Goal: Task Accomplishment & Management: Use online tool/utility

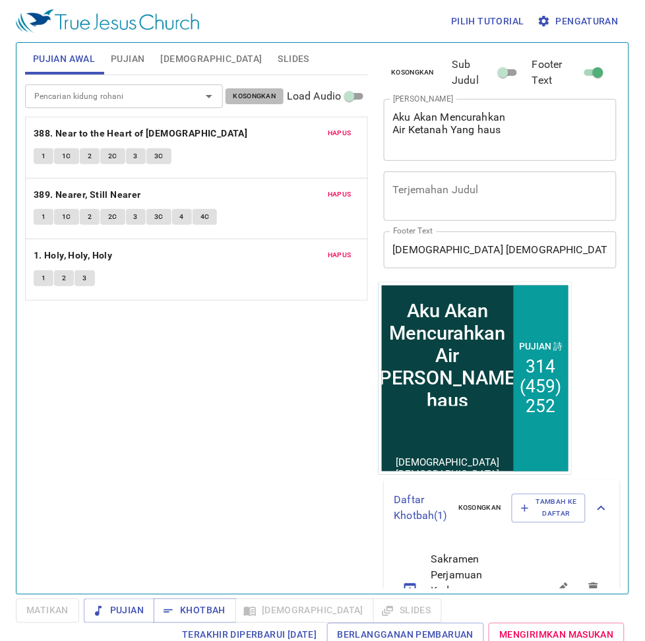
click at [248, 92] on span "Kosongkan" at bounding box center [254, 96] width 43 height 12
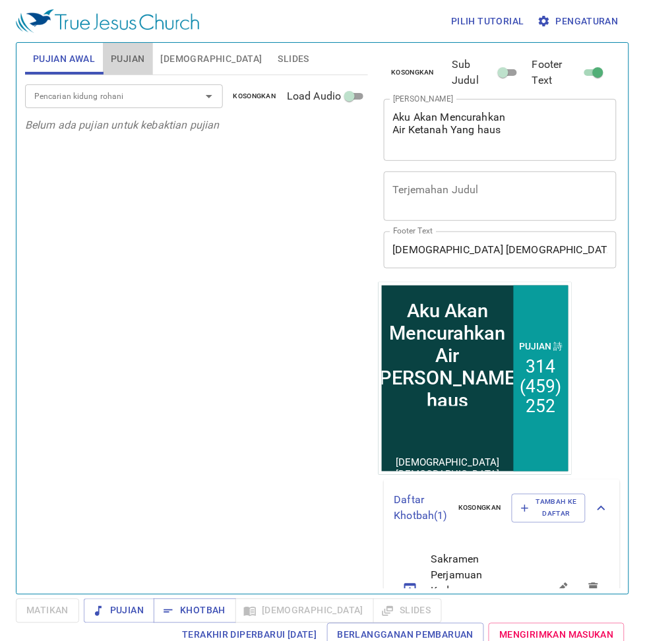
click at [126, 55] on span "Pujian" at bounding box center [128, 59] width 34 height 16
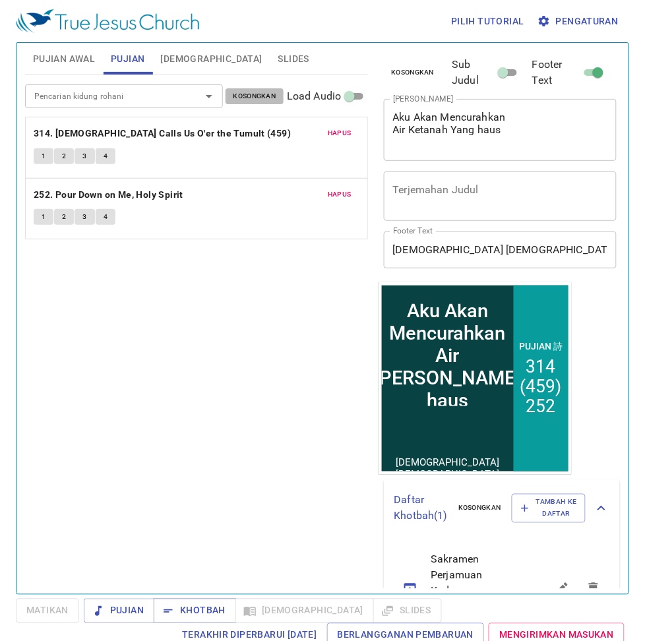
click at [234, 100] on span "Kosongkan" at bounding box center [254, 96] width 43 height 12
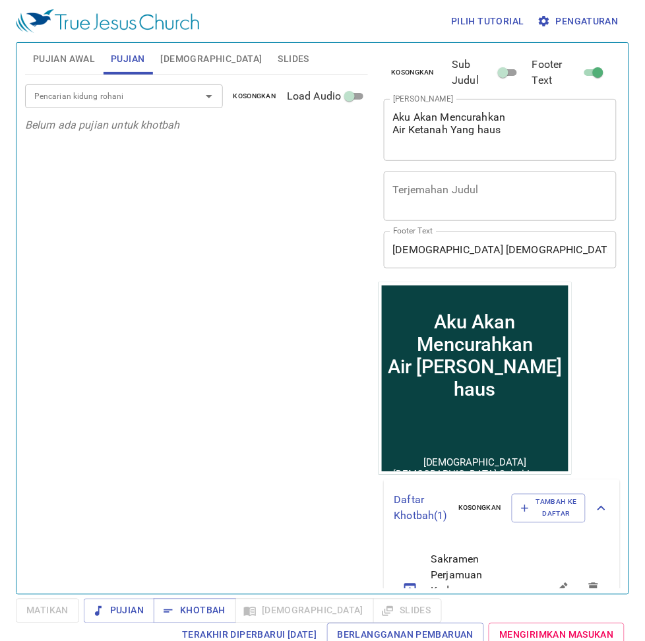
click at [53, 65] on span "Pujian Awal" at bounding box center [64, 59] width 62 height 16
click at [278, 55] on span "Slides" at bounding box center [293, 59] width 31 height 16
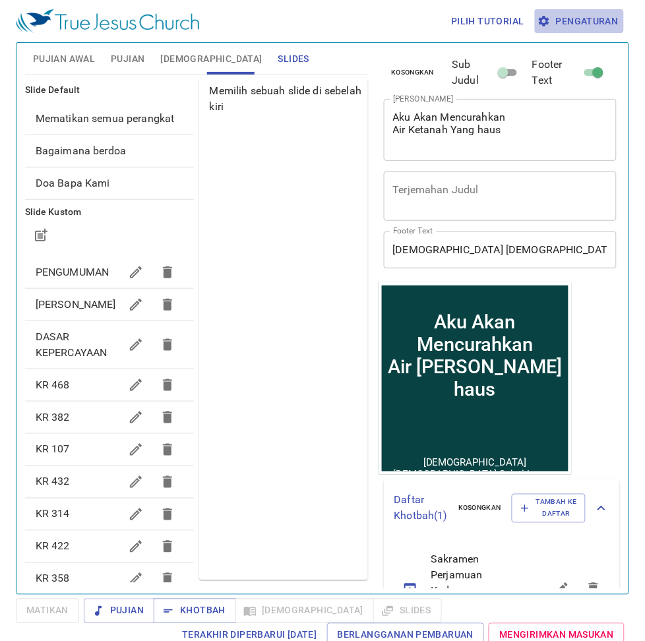
click at [591, 25] on span "Pengaturan" at bounding box center [579, 21] width 78 height 16
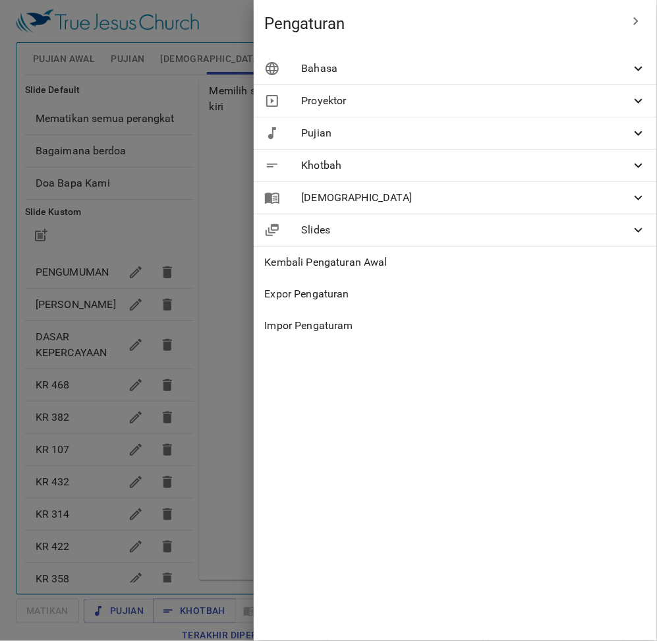
click at [636, 73] on icon at bounding box center [639, 69] width 16 height 16
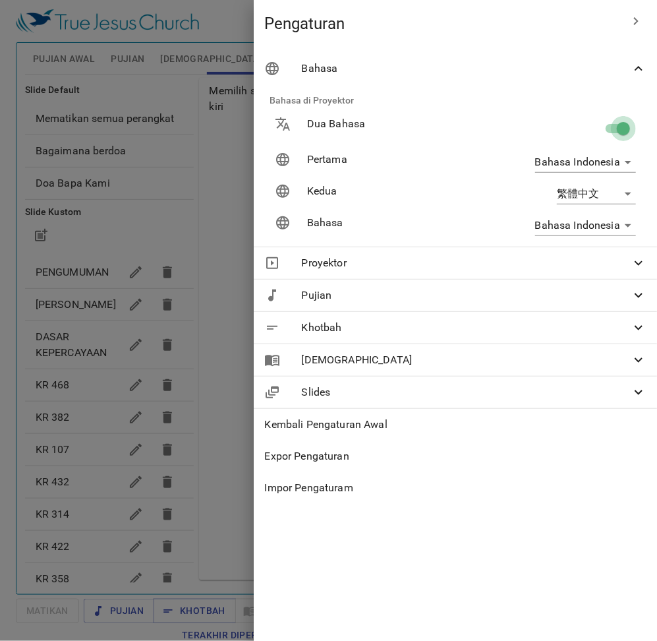
click at [613, 132] on input "checkbox" at bounding box center [623, 131] width 75 height 25
checkbox input "false"
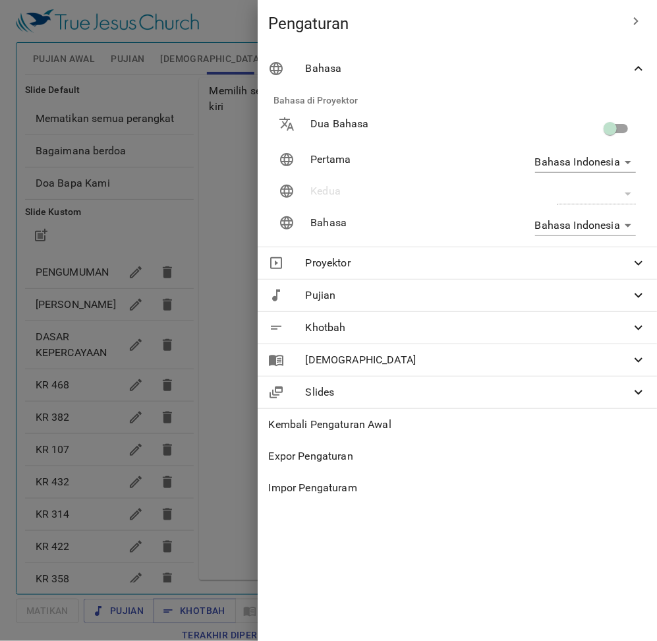
click at [221, 40] on div at bounding box center [328, 320] width 657 height 641
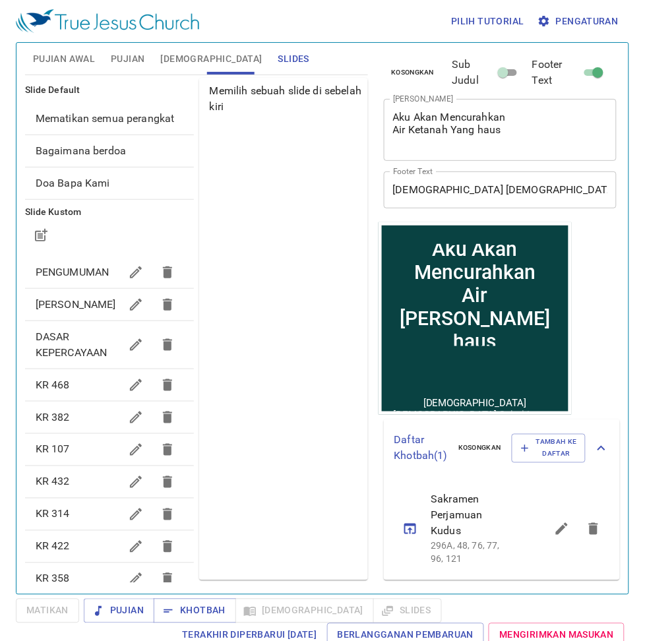
click at [86, 127] on span "Mematikan semua perangkat" at bounding box center [110, 119] width 148 height 16
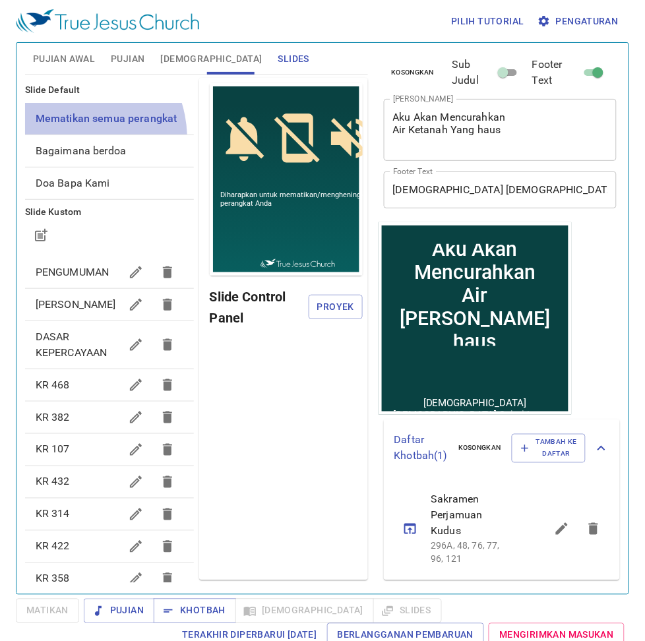
drag, startPoint x: 67, startPoint y: 138, endPoint x: 73, endPoint y: 150, distance: 13.3
click at [70, 134] on div "Mematikan semua perangkat" at bounding box center [109, 119] width 169 height 32
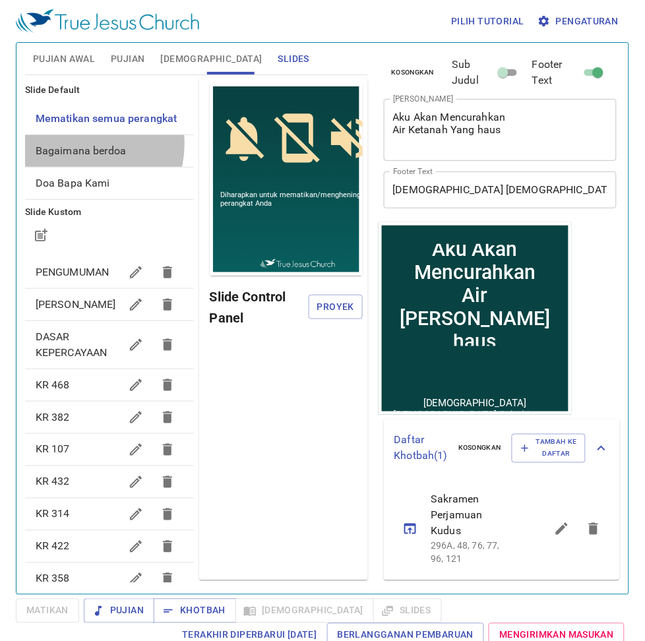
click at [76, 159] on span "Bagaimana berdoa" at bounding box center [110, 151] width 148 height 16
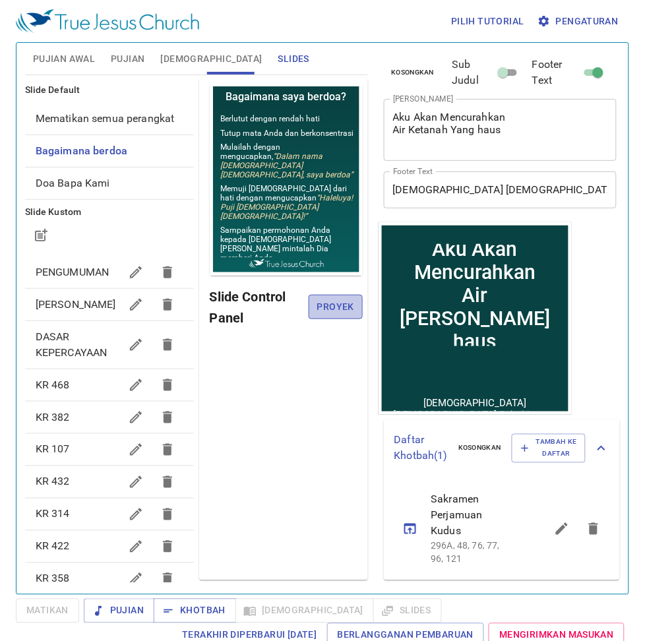
click at [330, 306] on span "Proyek" at bounding box center [335, 307] width 32 height 16
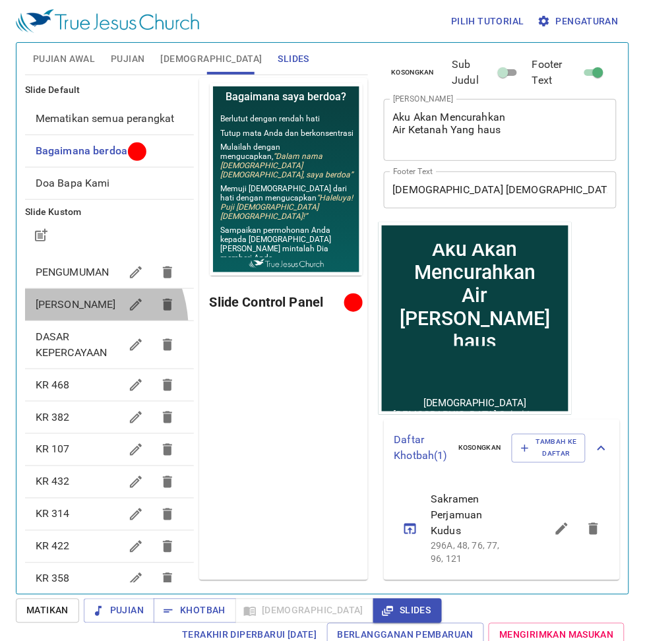
click at [53, 320] on div "Mari kita berdoa" at bounding box center [109, 305] width 169 height 32
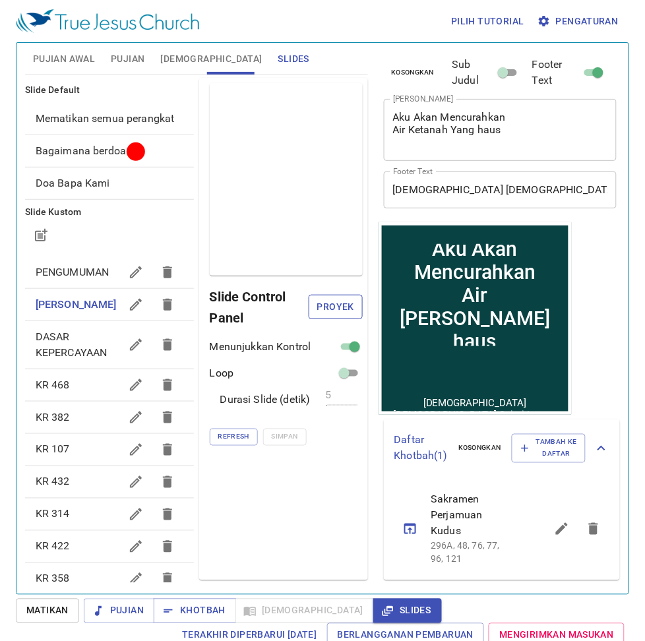
click at [323, 302] on span "Proyek" at bounding box center [335, 307] width 32 height 16
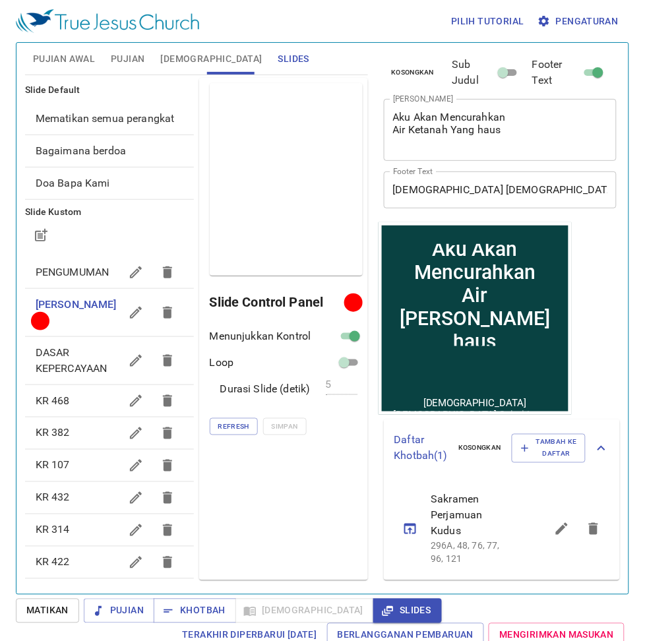
drag, startPoint x: 669, startPoint y: 358, endPoint x: 677, endPoint y: 353, distance: 9.5
click at [644, 353] on html "Pilih tutorial Pengaturan Pujian Awal Pujian Alkitab Slides Pencarian kidung ro…" at bounding box center [322, 320] width 645 height 641
click at [58, 61] on span "Pujian Awal" at bounding box center [64, 59] width 62 height 16
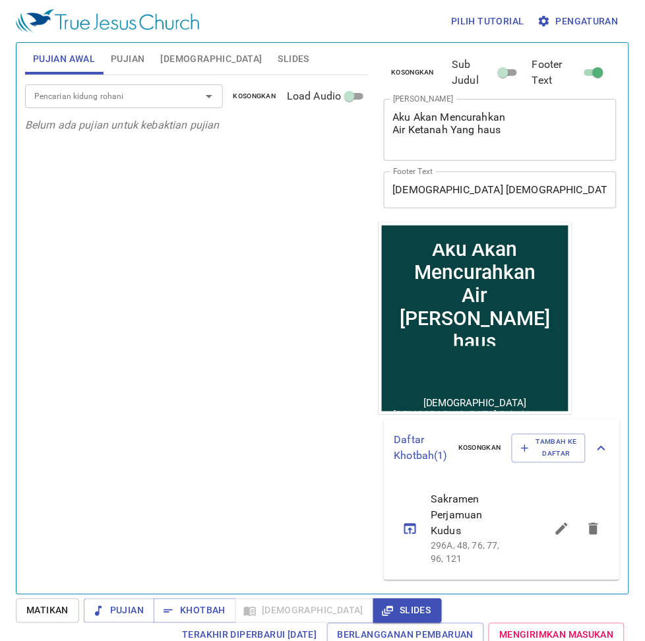
click at [120, 63] on span "Pujian" at bounding box center [128, 59] width 34 height 16
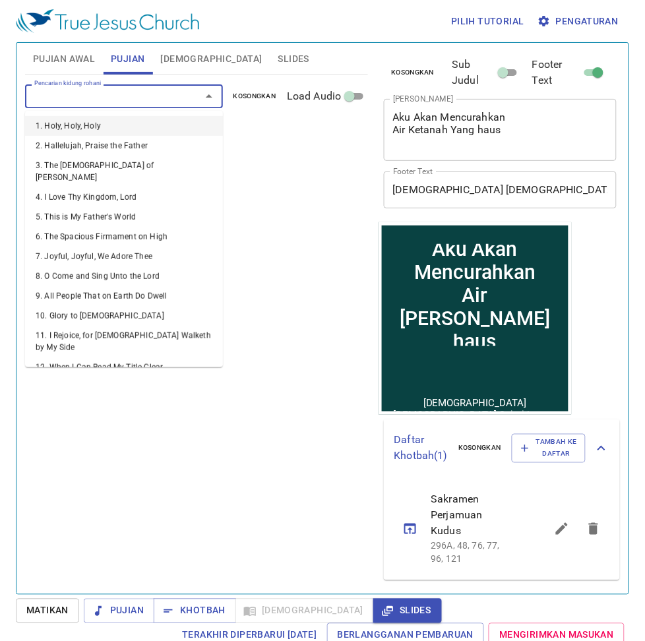
click at [116, 96] on input "Pencarian kidung rohani" at bounding box center [104, 95] width 151 height 15
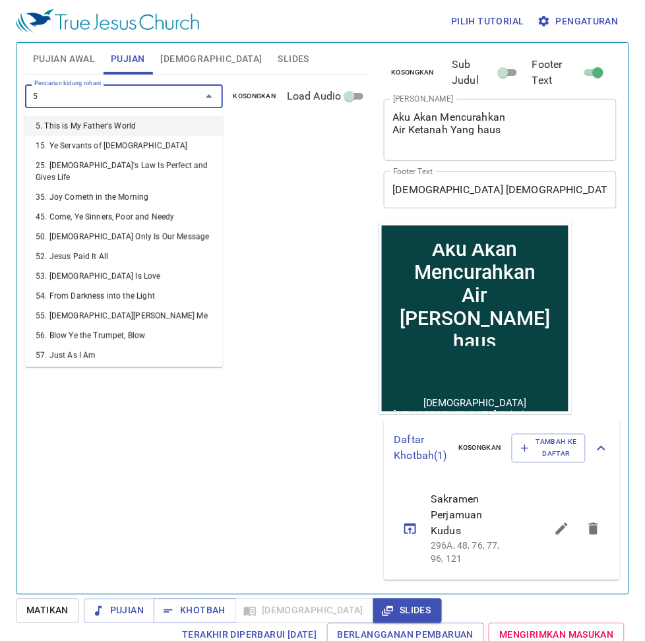
type input "58"
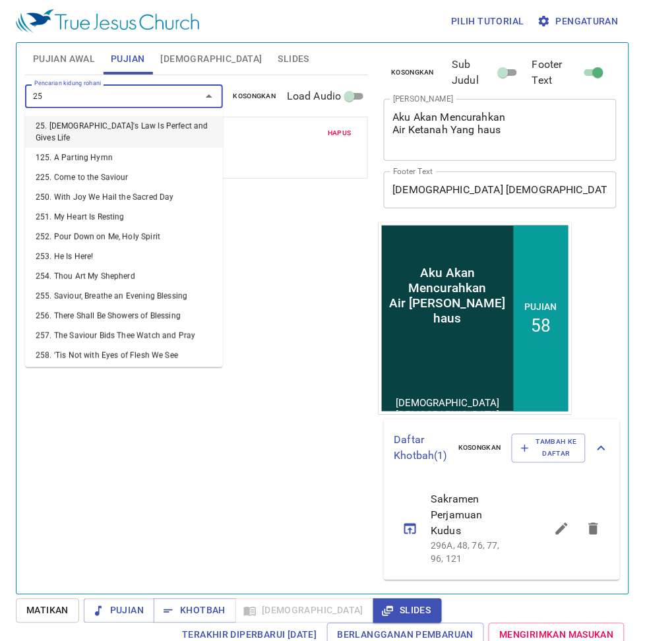
type input "257"
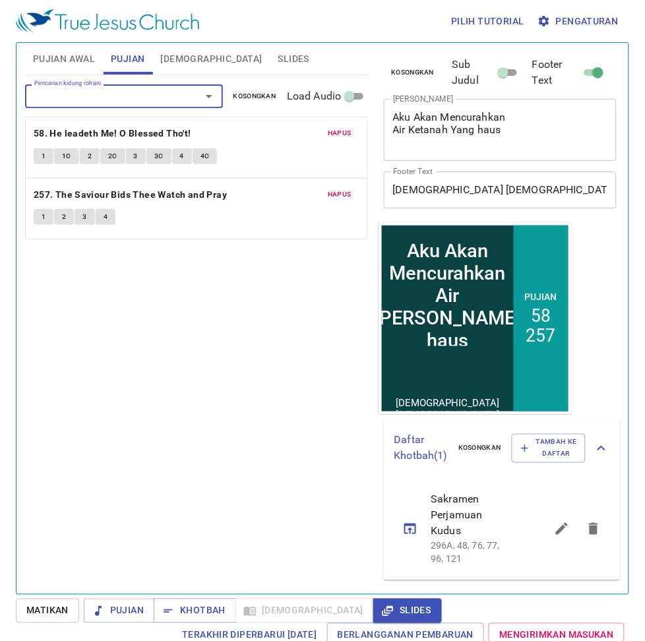
click at [445, 127] on textarea "Aku Akan Mencurahkan Air Ketanah Yang haus" at bounding box center [500, 130] width 215 height 38
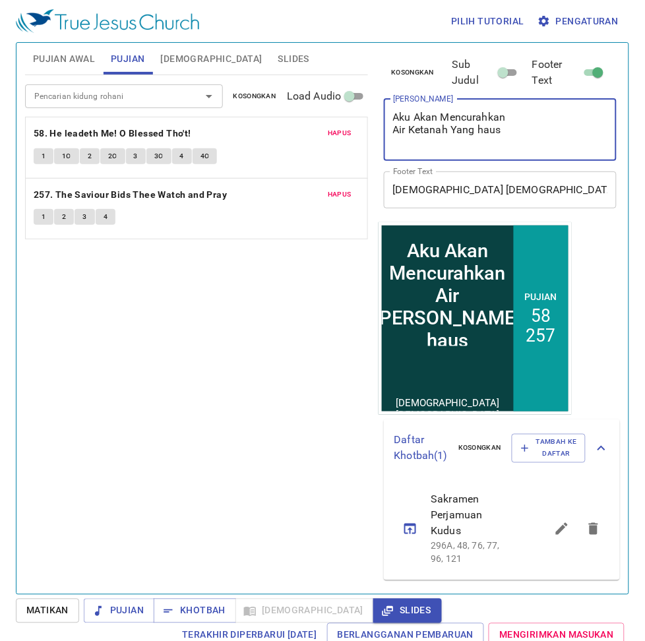
click at [498, 129] on textarea "Aku Akan Mencurahkan Air Ketanah Yang haus" at bounding box center [500, 130] width 215 height 38
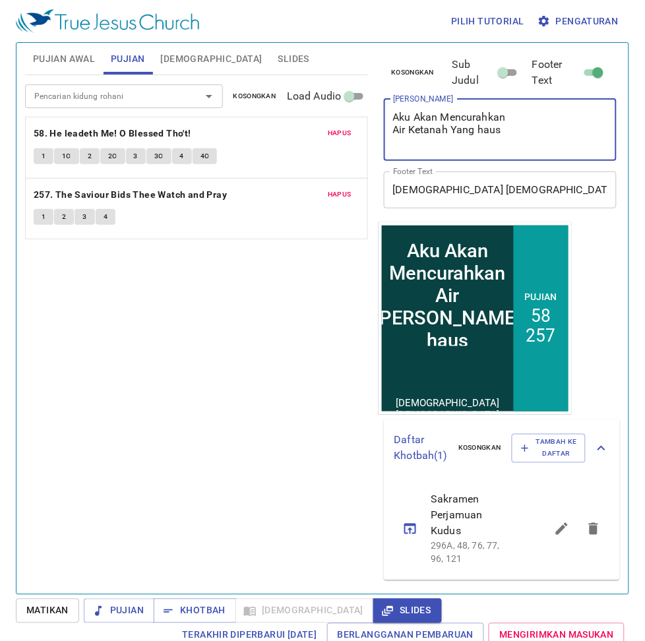
click at [498, 129] on textarea "Aku Akan Mencurahkan Air Ketanah Yang haus" at bounding box center [500, 130] width 215 height 38
drag, startPoint x: 423, startPoint y: 114, endPoint x: 414, endPoint y: 113, distance: 8.7
click at [420, 114] on textarea "Aku Akan Mencurahkan Air Ketanah Yang haus" at bounding box center [500, 130] width 215 height 38
click at [393, 119] on textarea "Aku Akan Mencurahkan Air Ketanah Yang haus" at bounding box center [500, 130] width 215 height 38
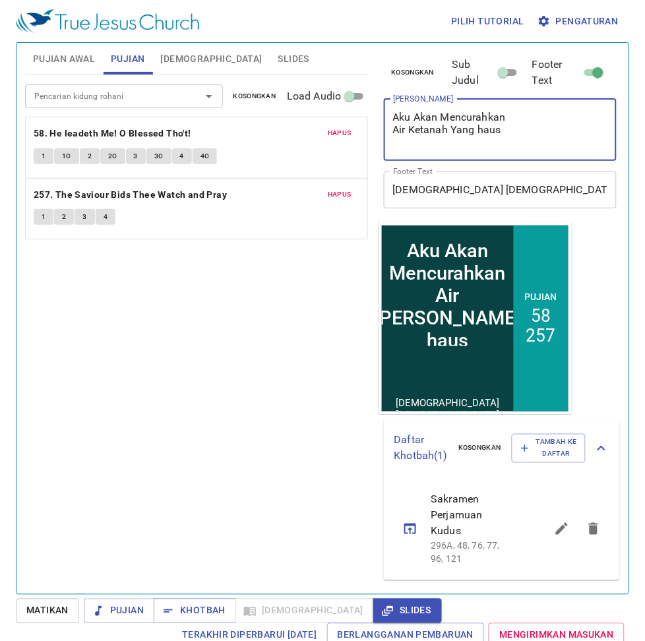
drag, startPoint x: 393, startPoint y: 119, endPoint x: 506, endPoint y: 144, distance: 115.5
click at [506, 144] on textarea "Aku Akan Mencurahkan Air Ketanah Yang haus" at bounding box center [500, 130] width 215 height 38
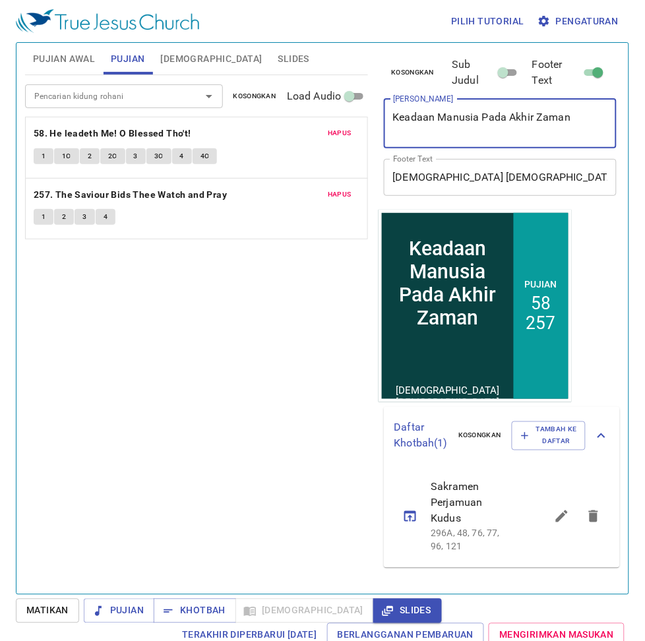
type textarea "Keadaan Manusia Pada Akhir Zaman"
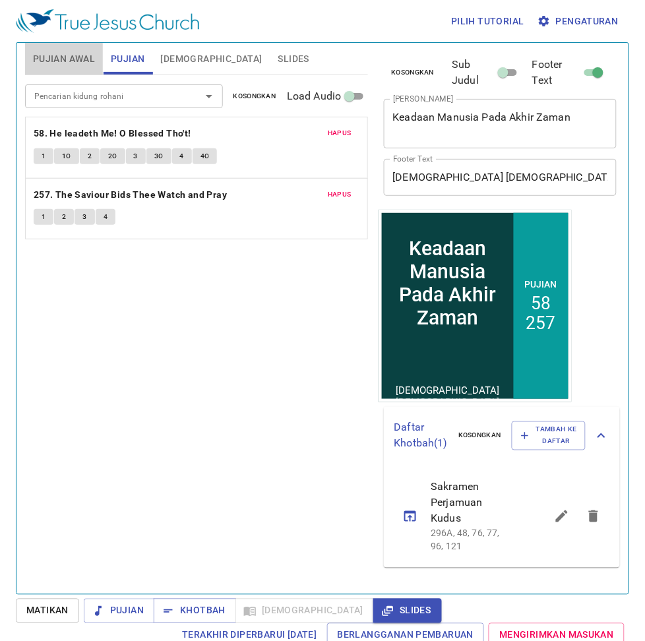
click at [69, 51] on span "Pujian Awal" at bounding box center [64, 59] width 62 height 16
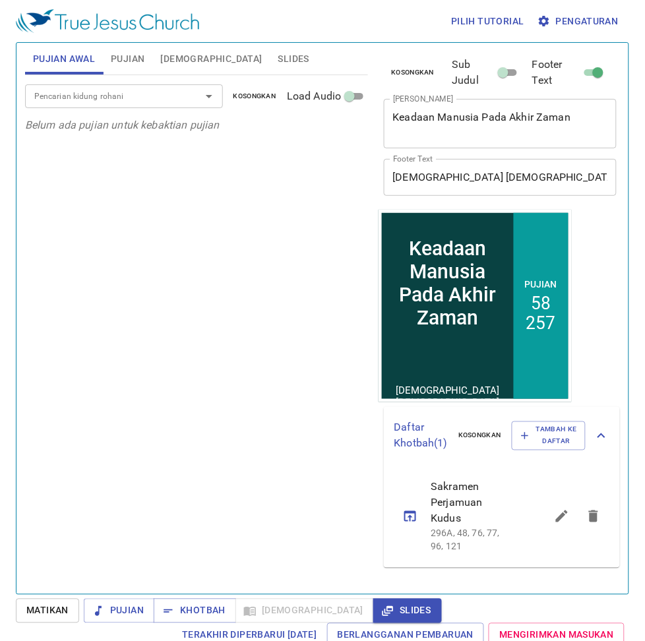
click at [129, 59] on span "Pujian" at bounding box center [128, 59] width 34 height 16
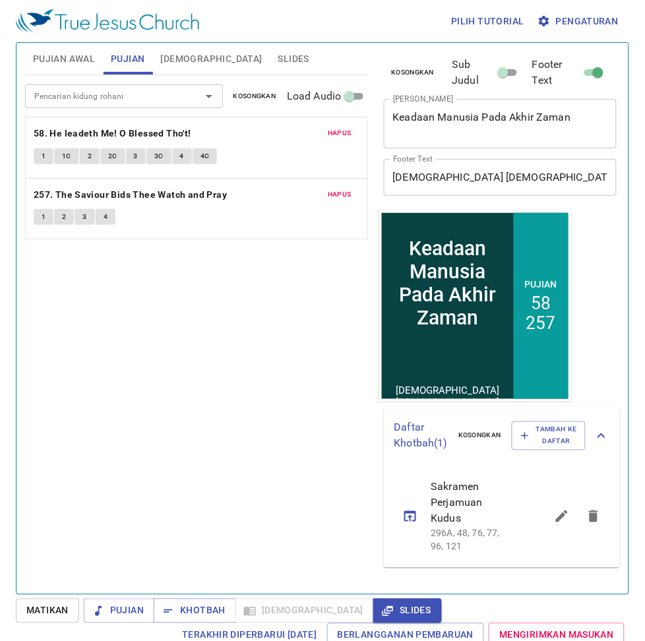
click at [129, 59] on span "Pujian" at bounding box center [128, 59] width 34 height 16
click at [92, 57] on span "Pujian Awal" at bounding box center [64, 59] width 62 height 16
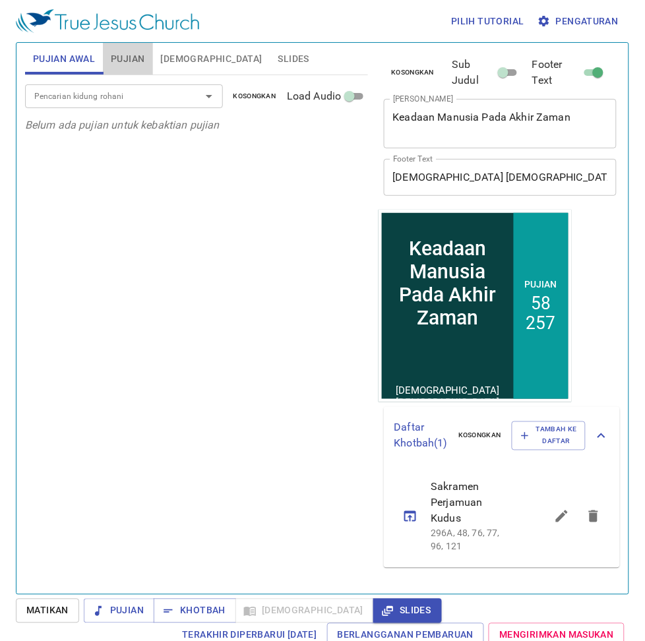
click at [136, 56] on span "Pujian" at bounding box center [128, 59] width 34 height 16
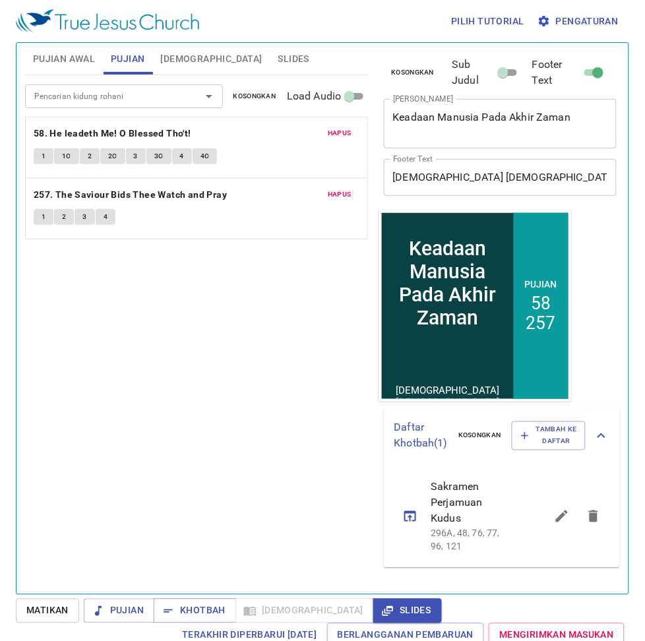
click at [81, 57] on span "Pujian Awal" at bounding box center [64, 59] width 62 height 16
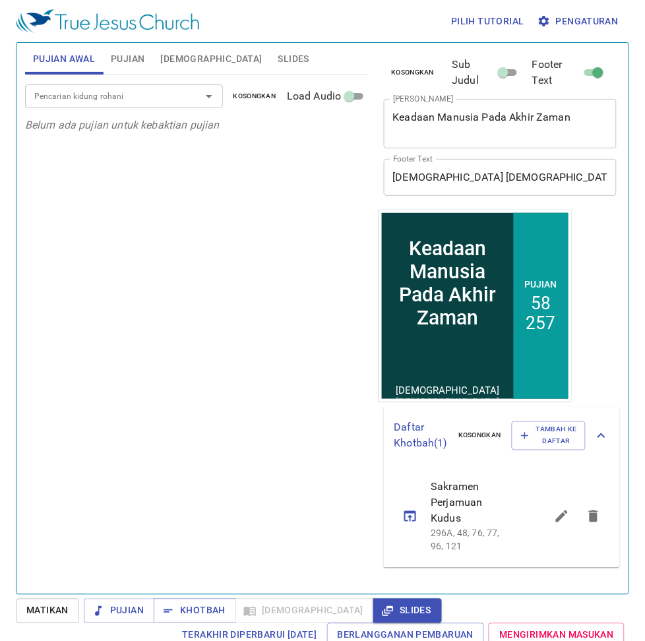
click at [40, 105] on div "Pencarian kidung rohani" at bounding box center [124, 95] width 198 height 23
type input "1"
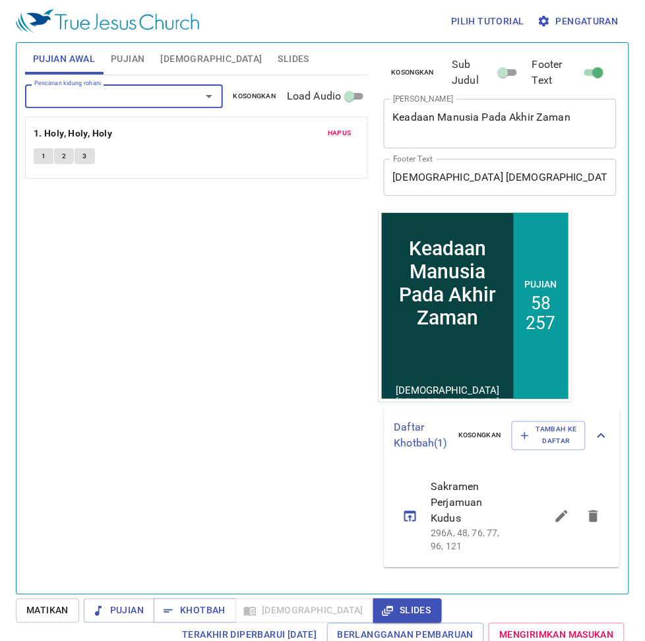
click at [45, 156] on span "1" at bounding box center [44, 156] width 4 height 12
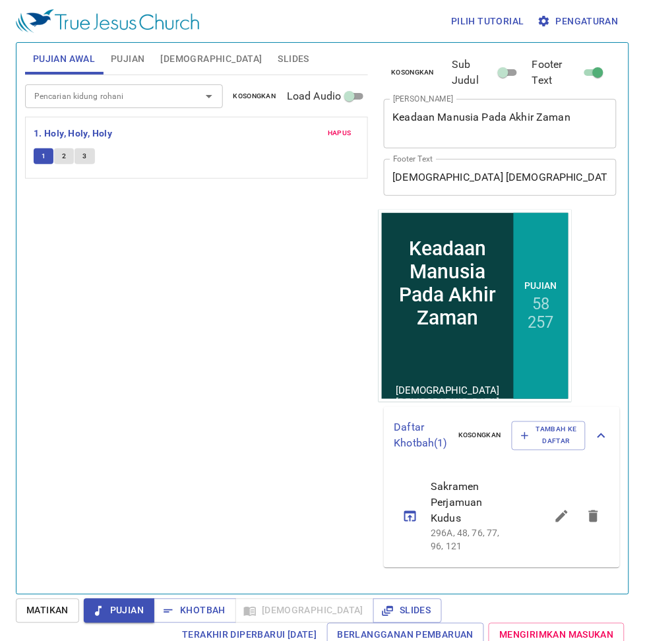
click at [63, 159] on span "2" at bounding box center [64, 156] width 4 height 12
click at [301, 361] on div "Pencarian kidung rohani Pencarian kidung rohani Kosongkan Load Audio Hapus 1. H…" at bounding box center [196, 329] width 343 height 508
click at [78, 86] on div "Pencarian kidung rohani" at bounding box center [124, 95] width 198 height 23
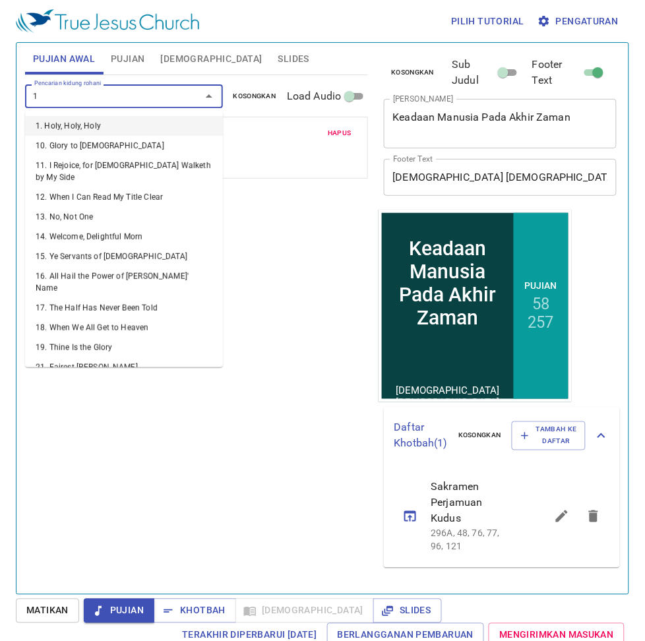
type input "13"
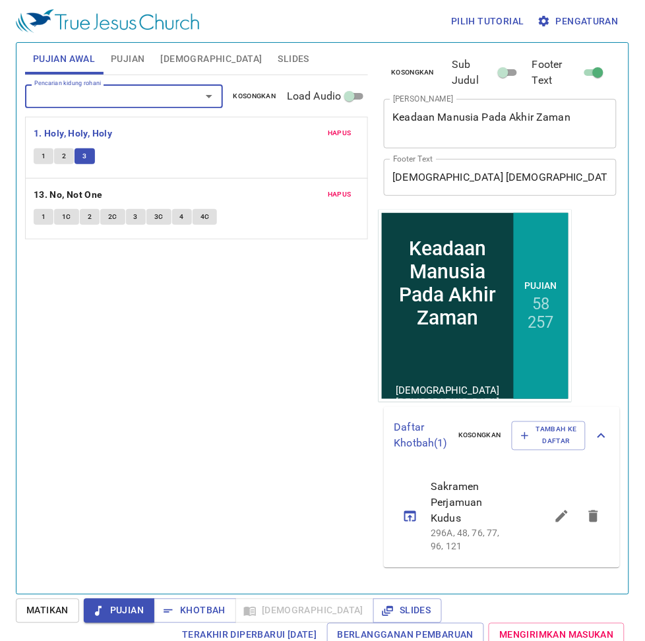
click at [44, 223] on span "1" at bounding box center [44, 217] width 4 height 12
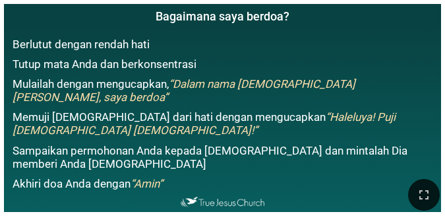
click at [393, 189] on div at bounding box center [222, 194] width 445 height 42
click at [397, 189] on div at bounding box center [222, 194] width 445 height 42
drag, startPoint x: 401, startPoint y: 188, endPoint x: 407, endPoint y: 183, distance: 7.5
click at [407, 183] on div at bounding box center [222, 194] width 445 height 42
click at [407, 181] on div at bounding box center [222, 194] width 445 height 42
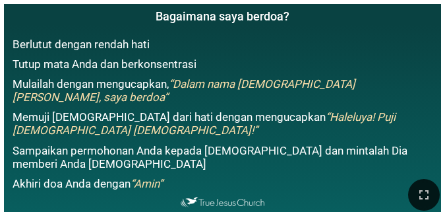
click at [406, 173] on div at bounding box center [222, 194] width 445 height 42
click at [409, 185] on div at bounding box center [222, 194] width 445 height 42
click at [409, 186] on button "button" at bounding box center [424, 195] width 32 height 32
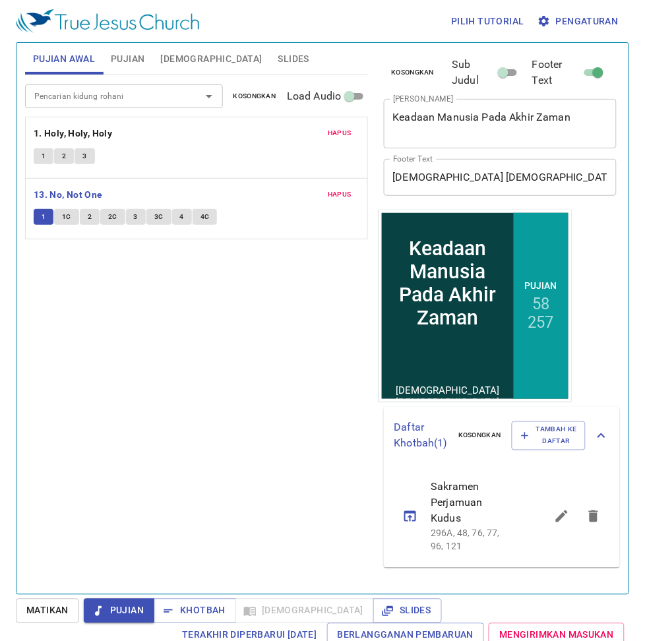
click at [40, 212] on button "1" at bounding box center [44, 217] width 20 height 16
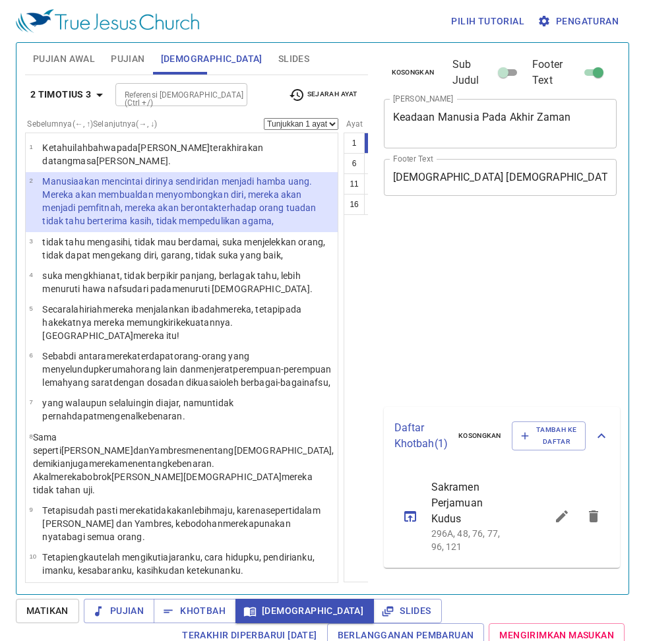
select select "2"
